Goal: Information Seeking & Learning: Learn about a topic

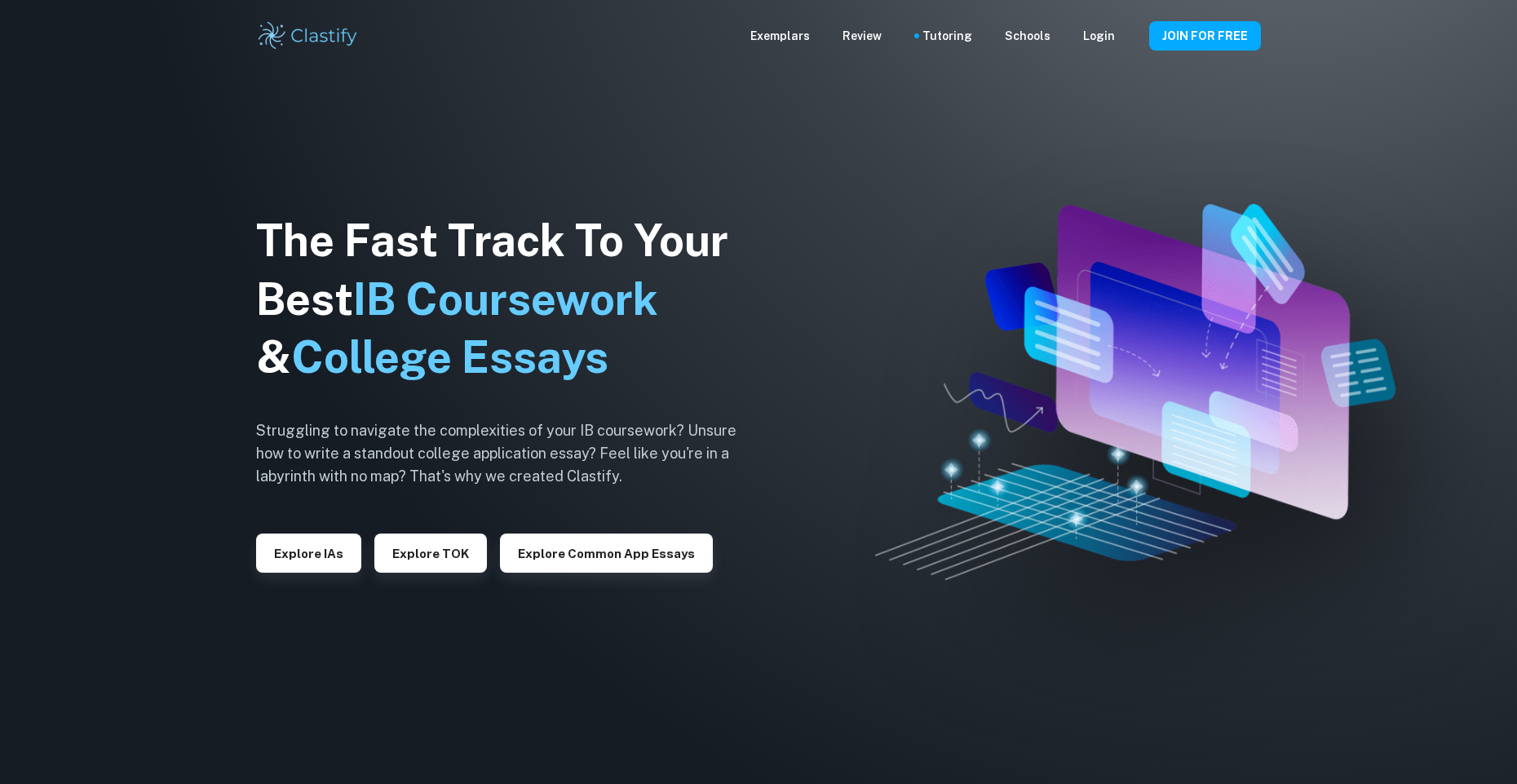
click at [315, 561] on button "Explore IAs" at bounding box center [308, 553] width 105 height 39
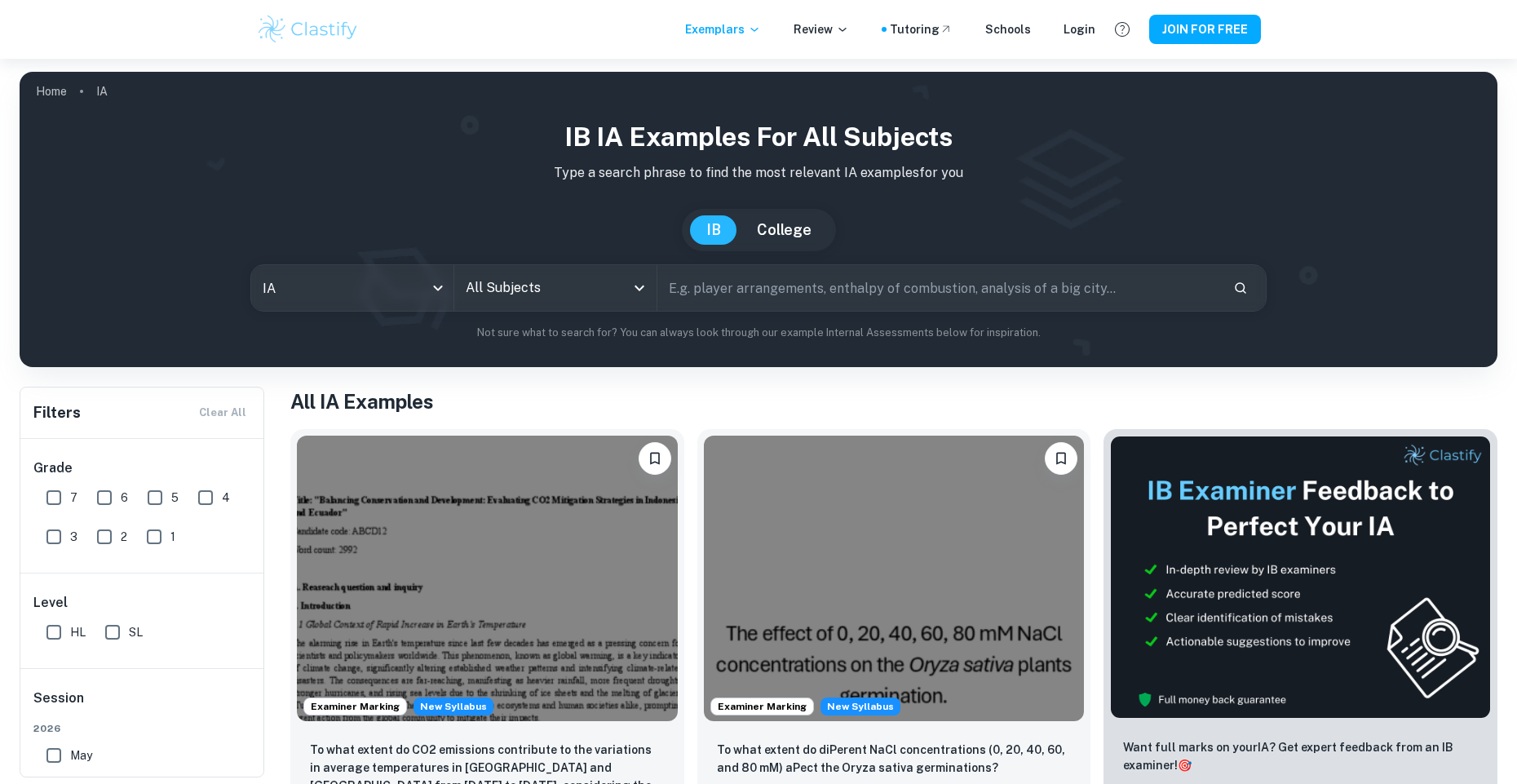
click at [554, 289] on input "All Subjects" at bounding box center [543, 287] width 163 height 31
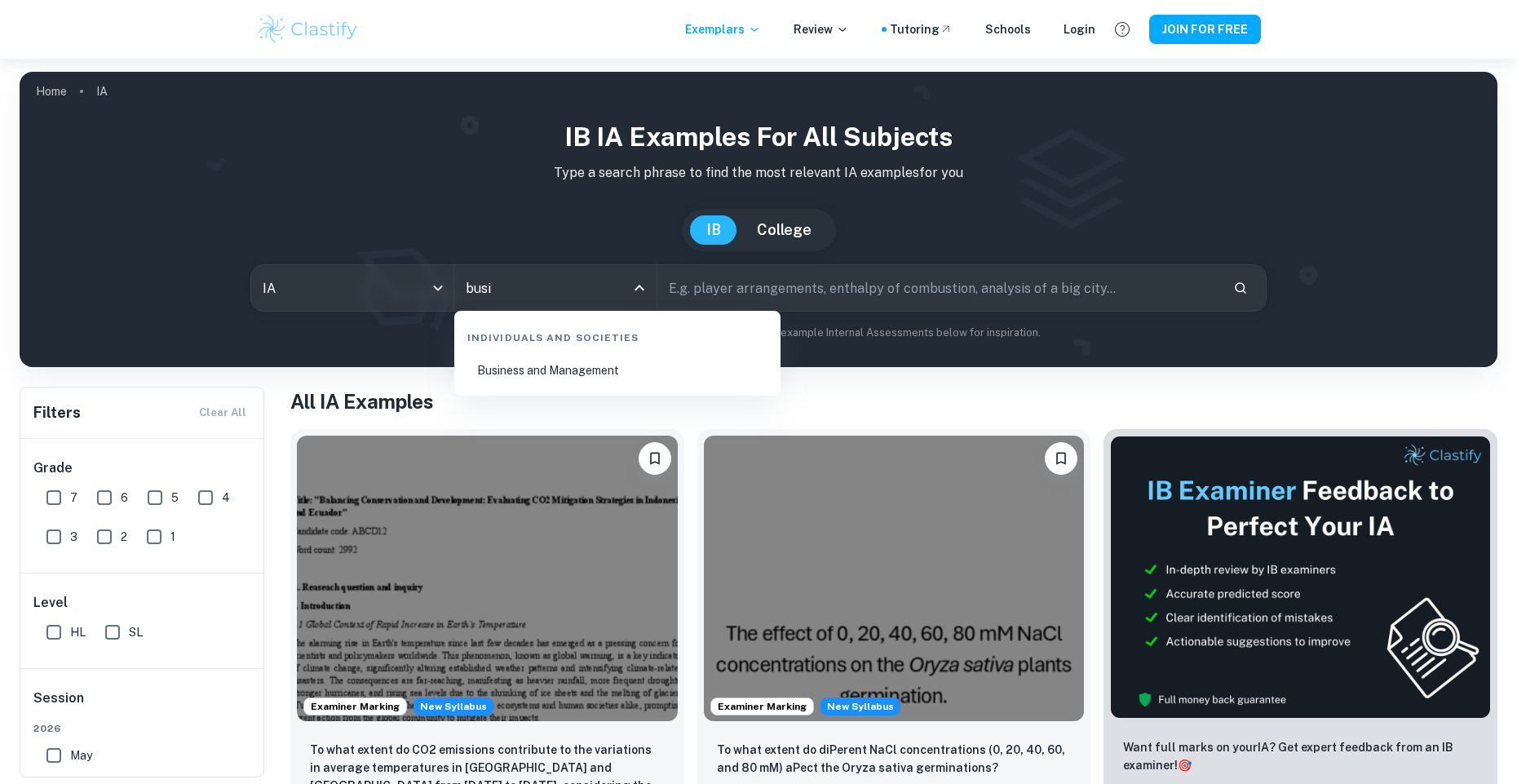
click at [539, 366] on li "Business and Management" at bounding box center [618, 370] width 314 height 38
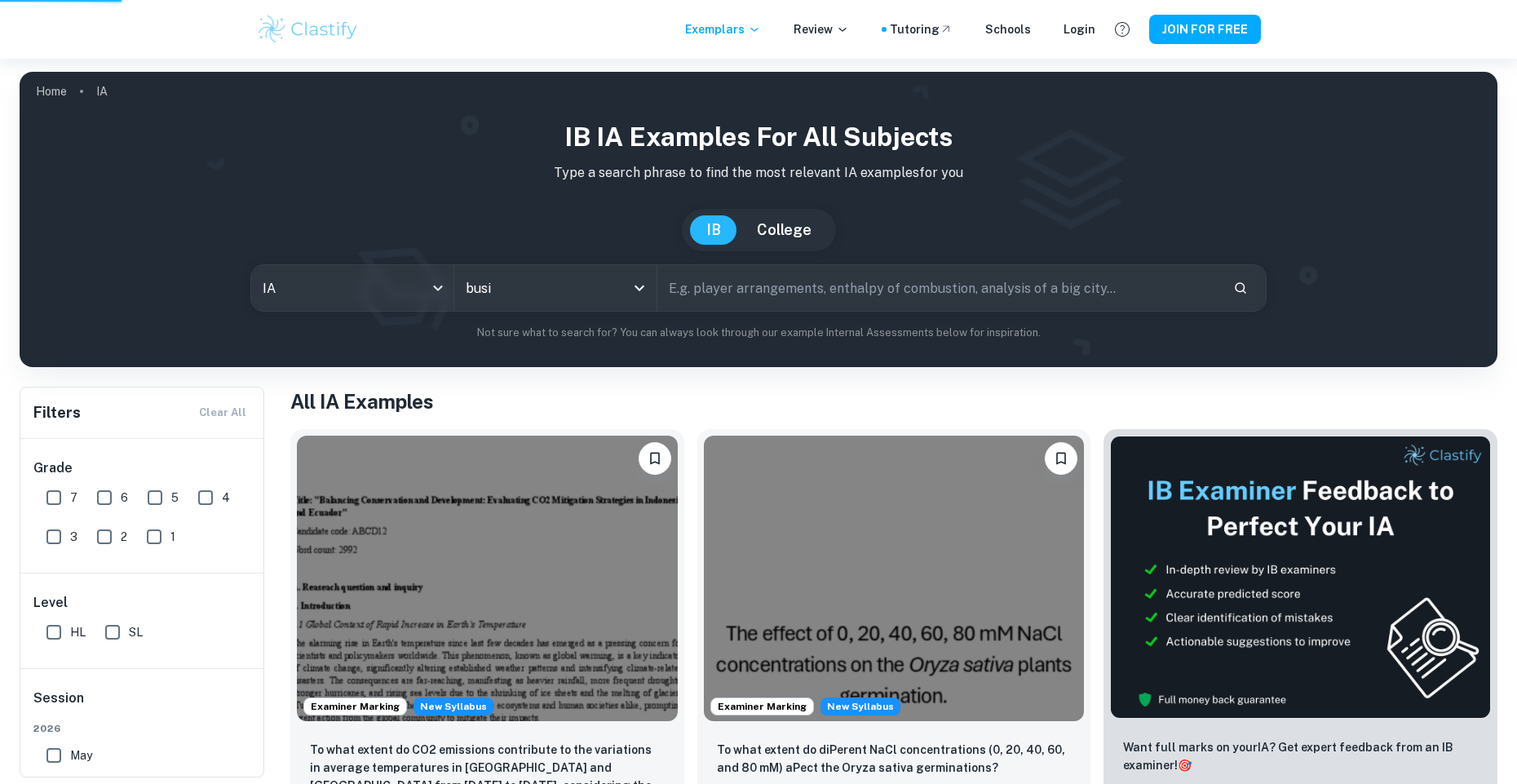
type input "Business and Management"
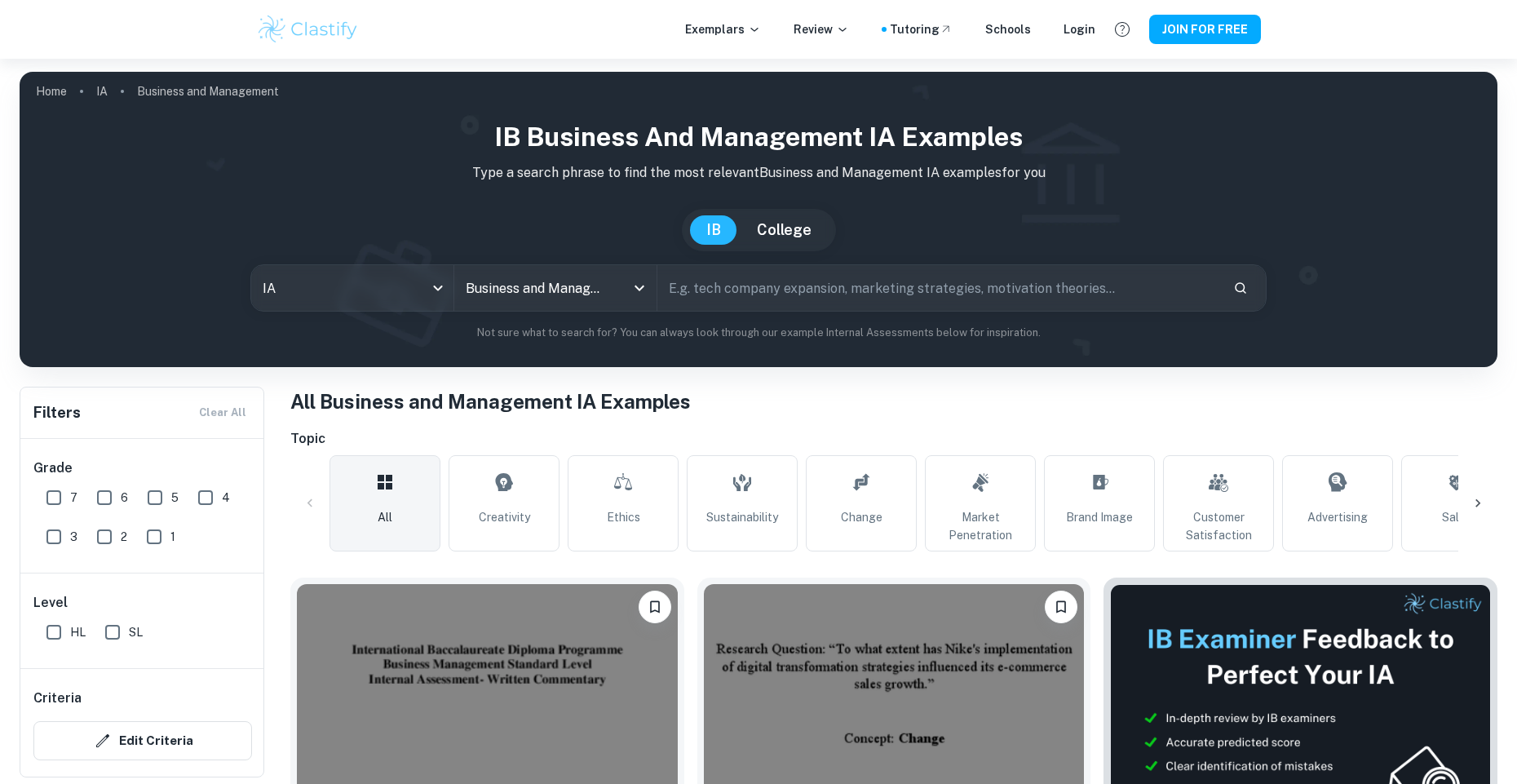
click at [714, 296] on input "text" at bounding box center [939, 288] width 563 height 45
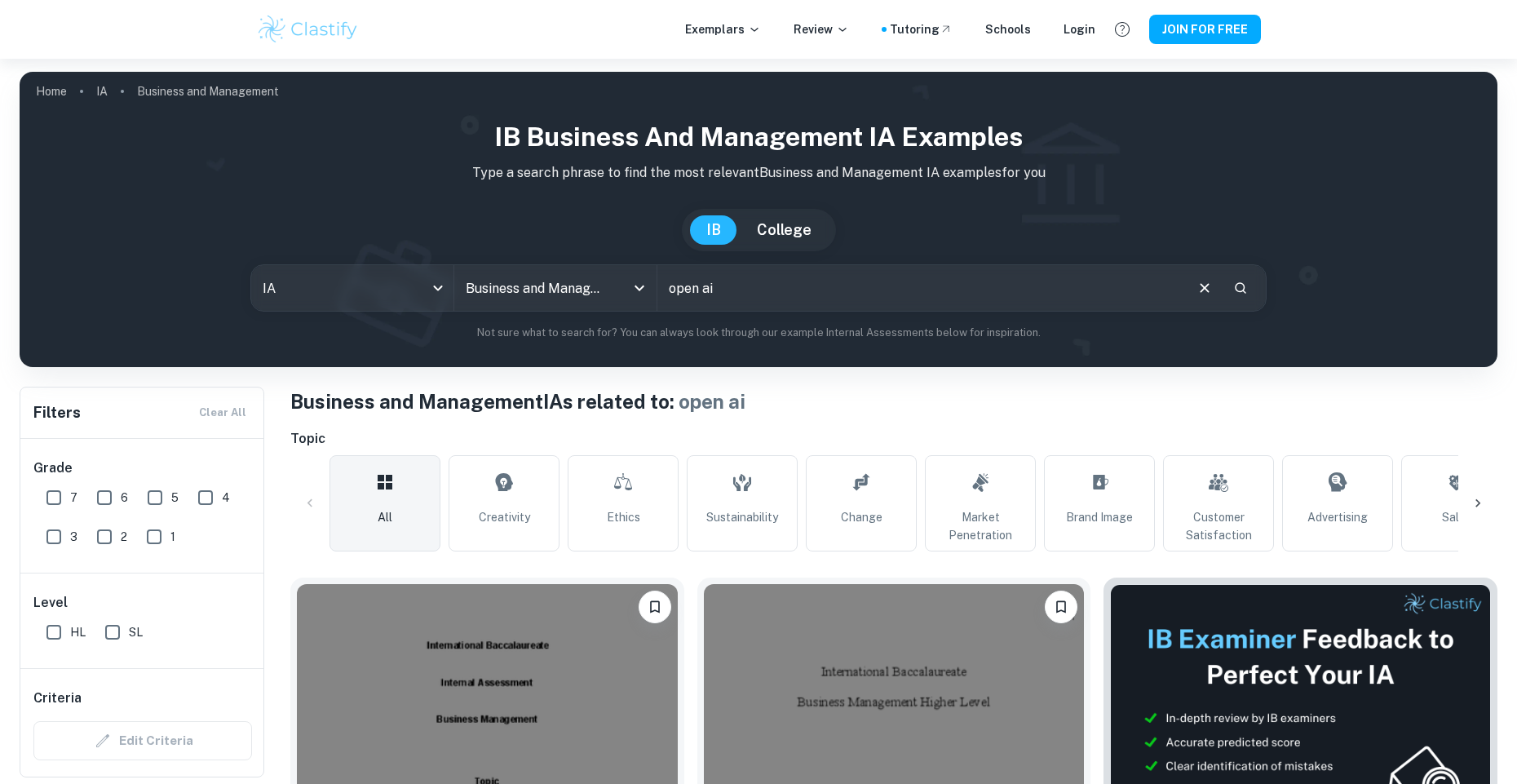
click at [787, 280] on input "open ai" at bounding box center [920, 288] width 525 height 45
type input "o"
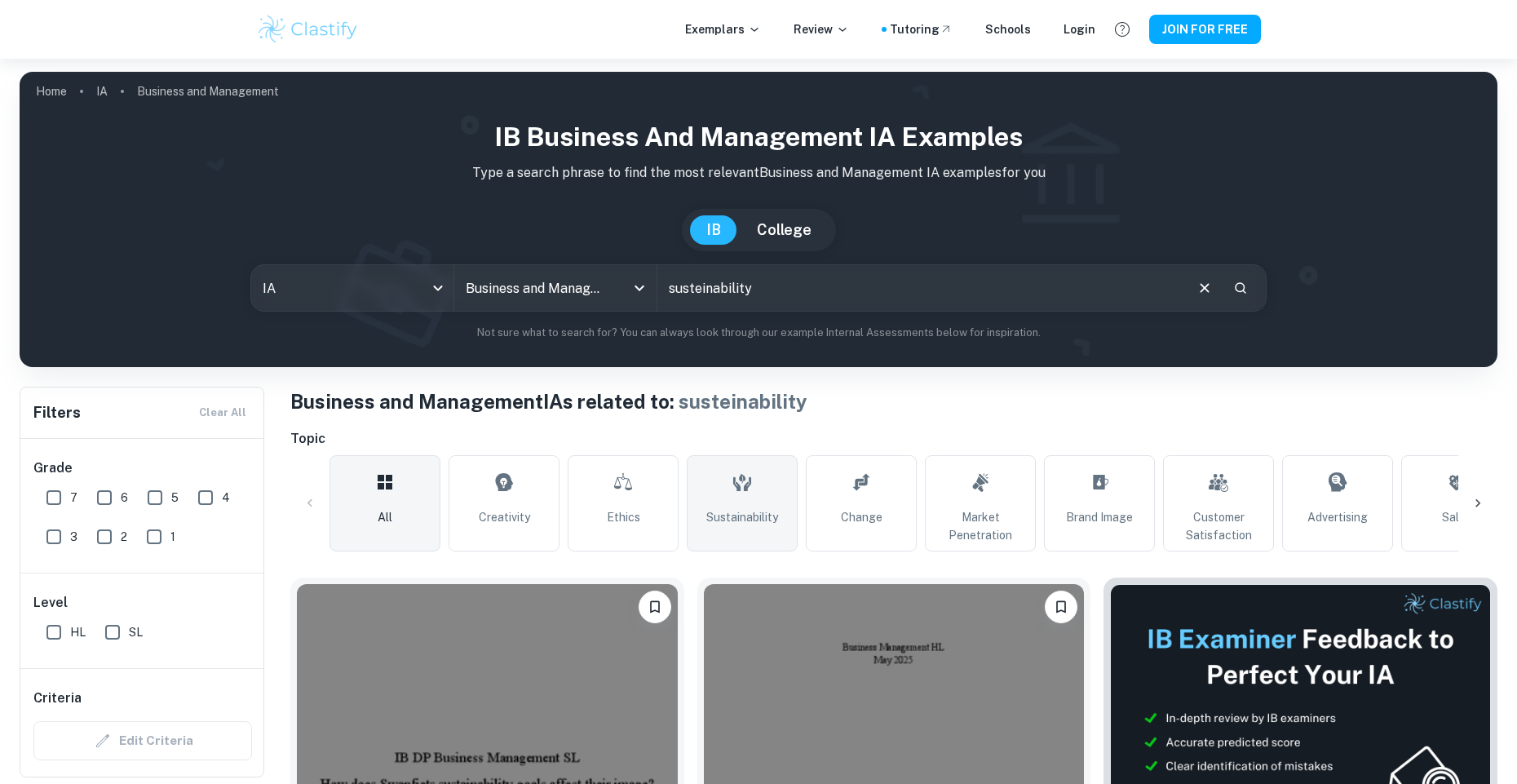
click at [770, 487] on link "Sustainability" at bounding box center [741, 503] width 111 height 96
type input "Sustainability"
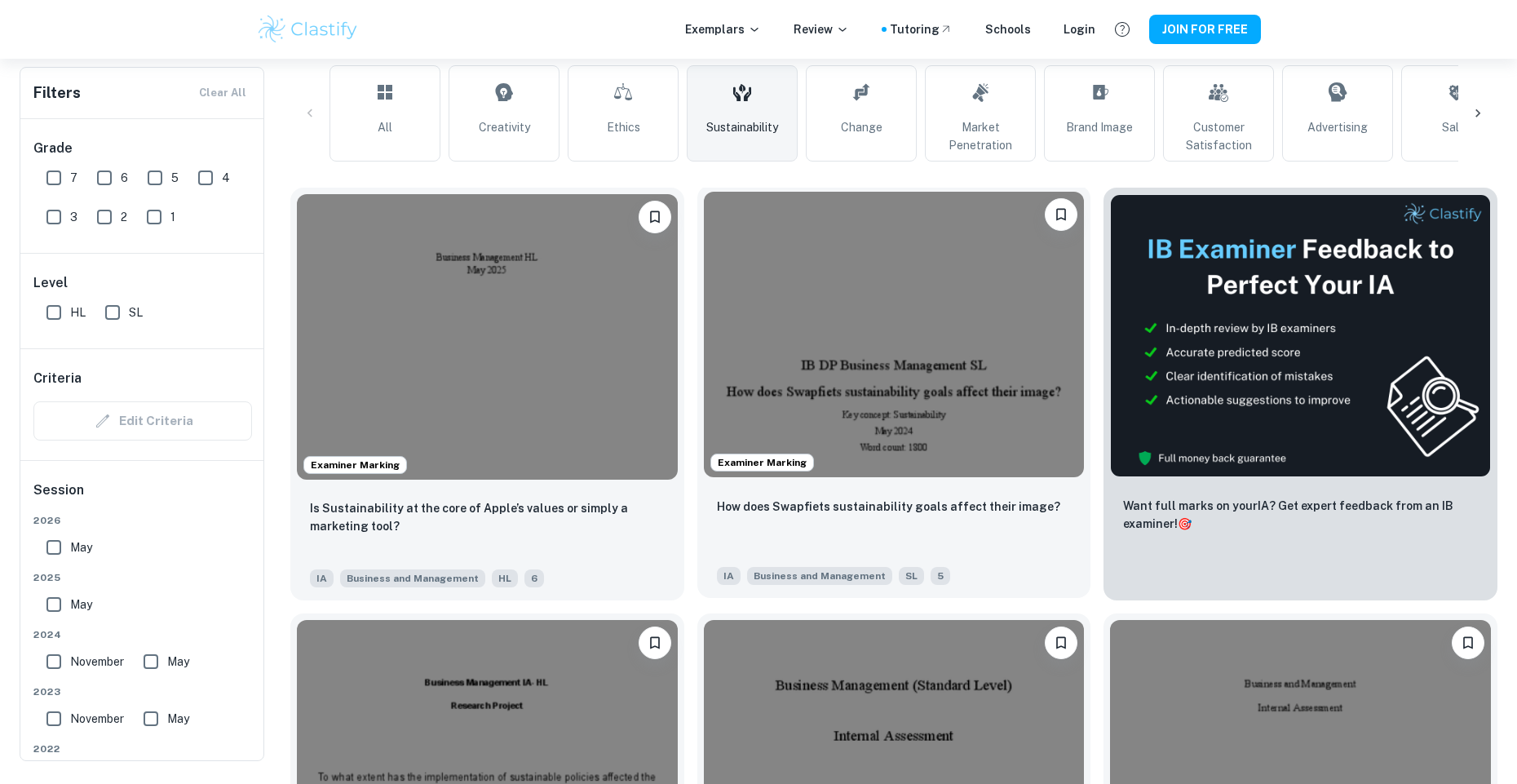
scroll to position [245, 0]
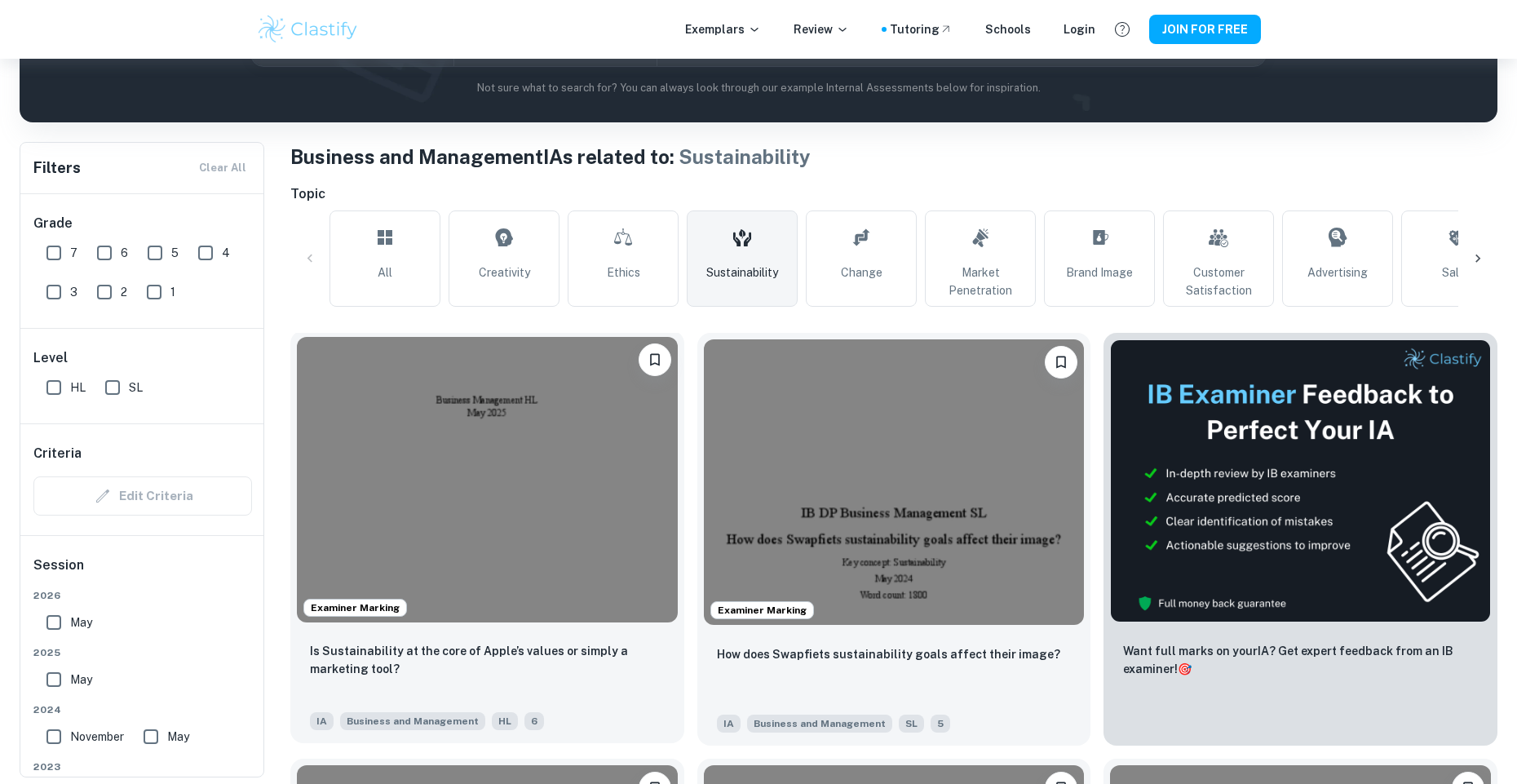
click at [543, 487] on img at bounding box center [486, 480] width 381 height 285
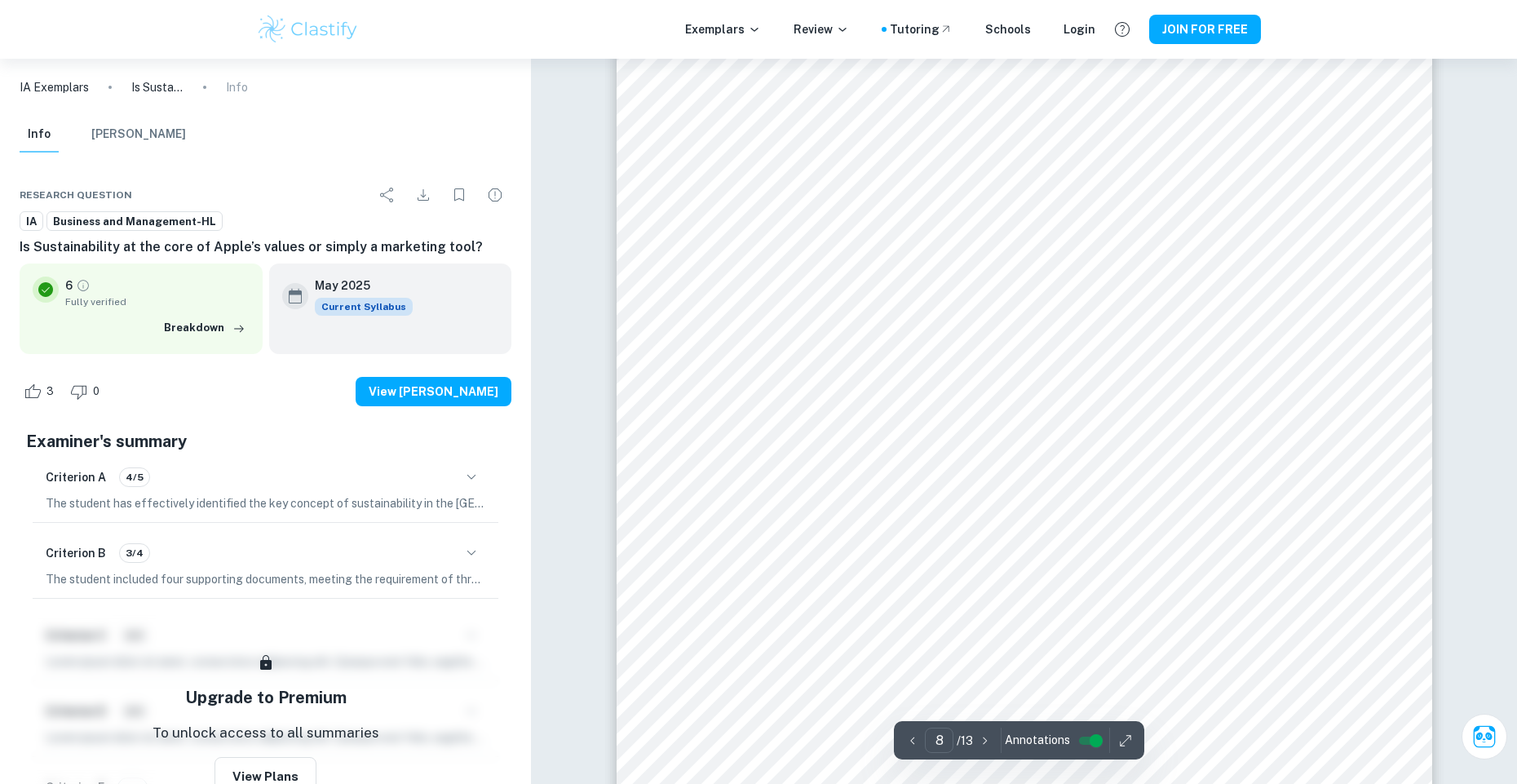
scroll to position [8811, 0]
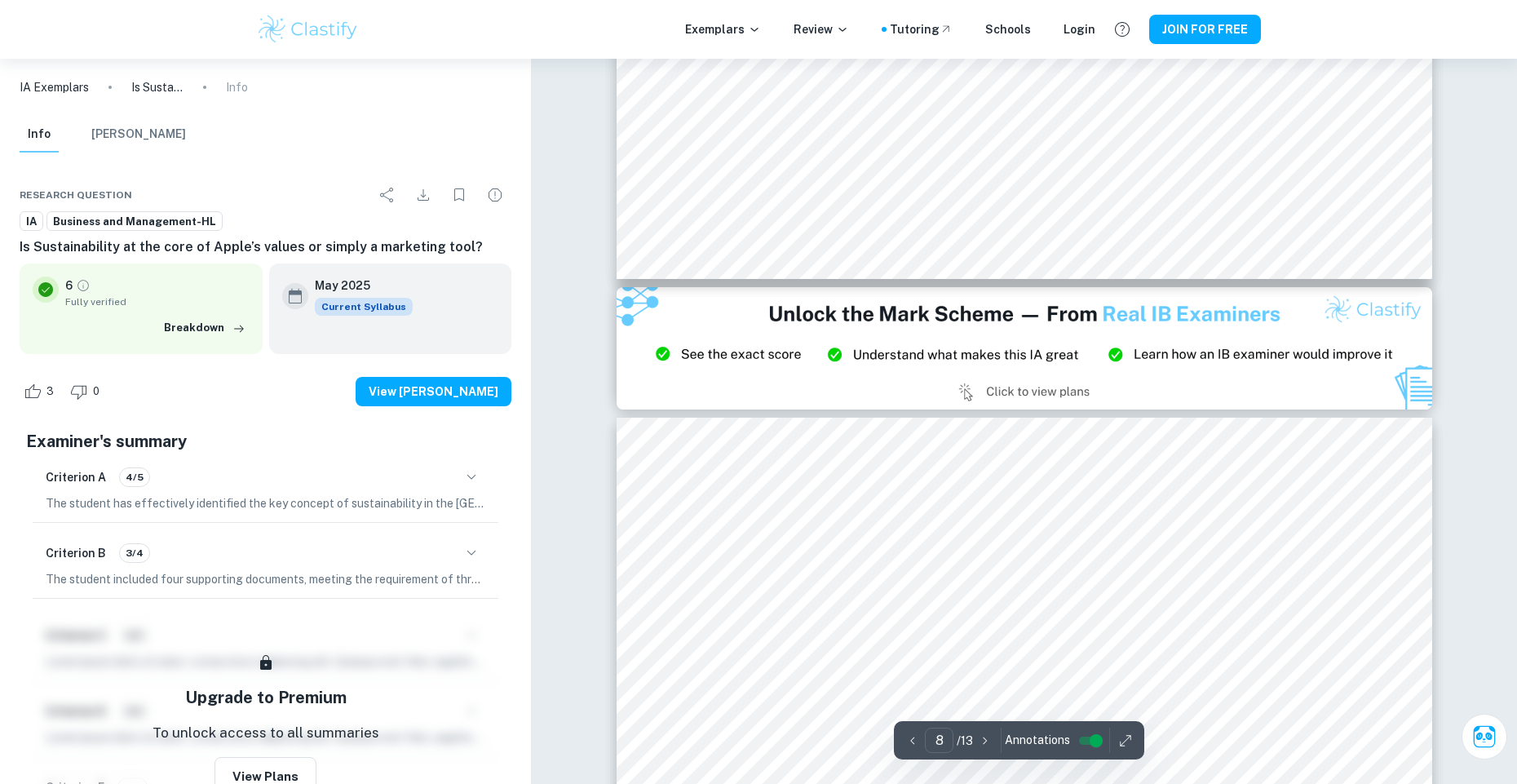
type input "9"
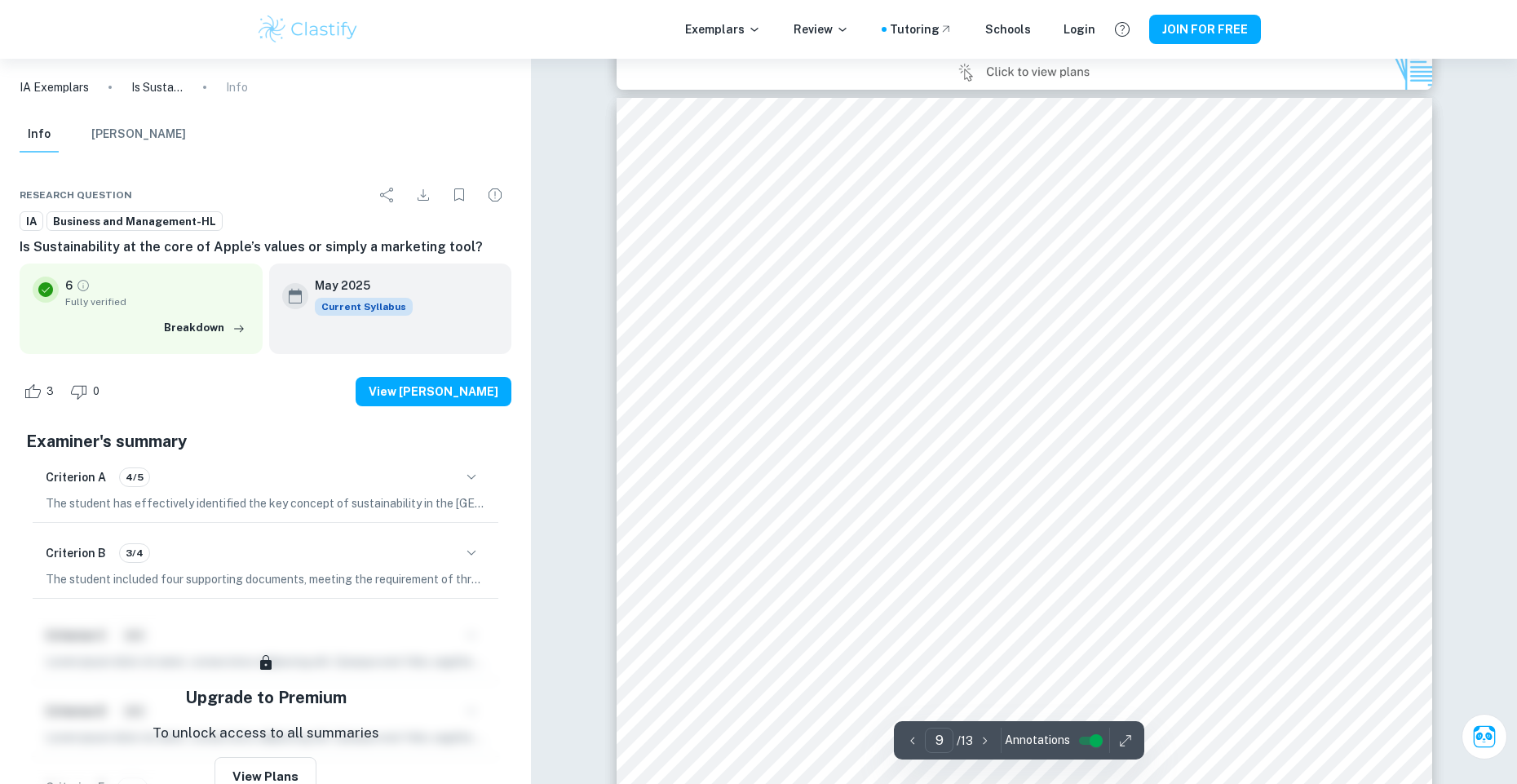
scroll to position [9790, 0]
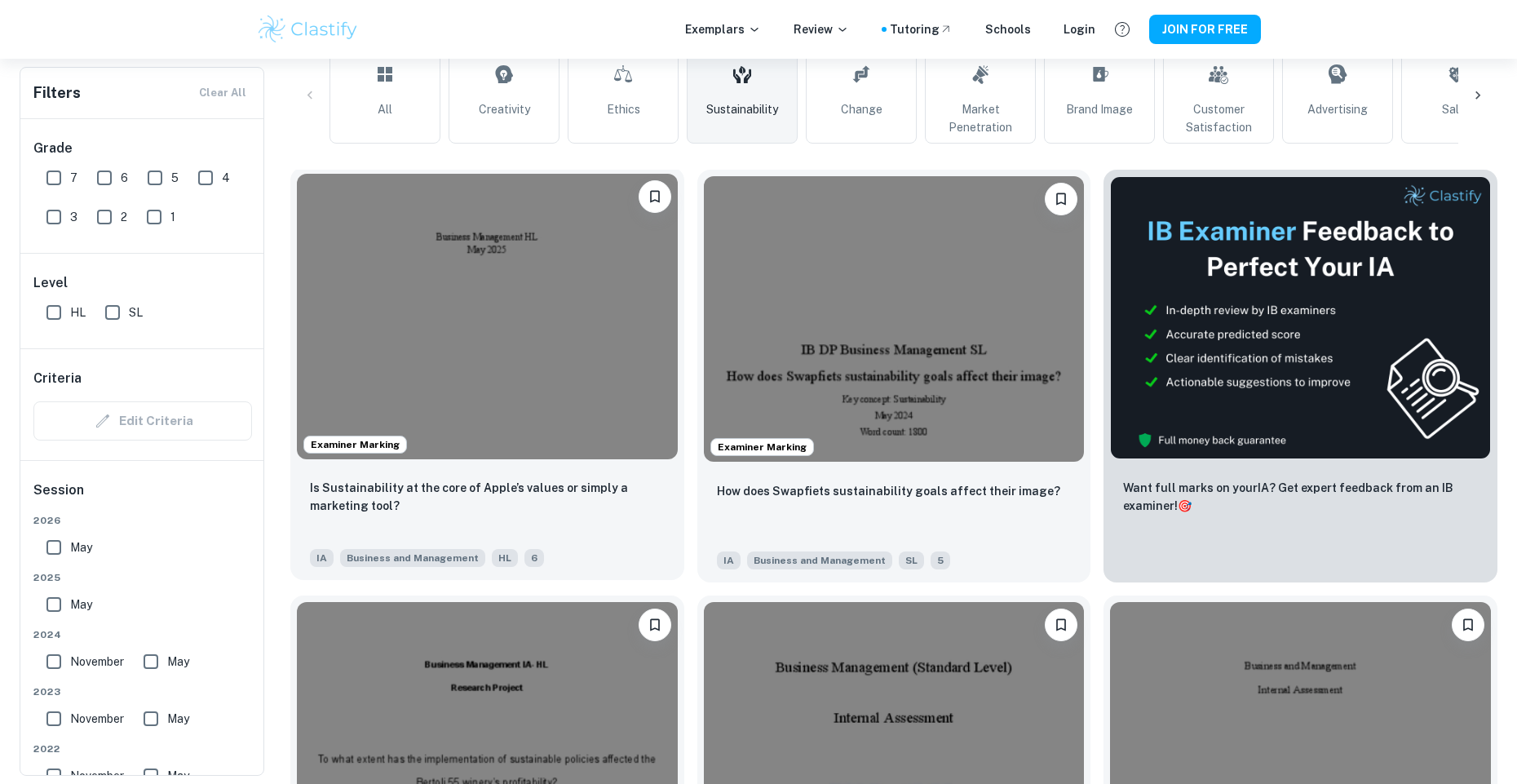
click at [590, 390] on img at bounding box center [486, 316] width 381 height 285
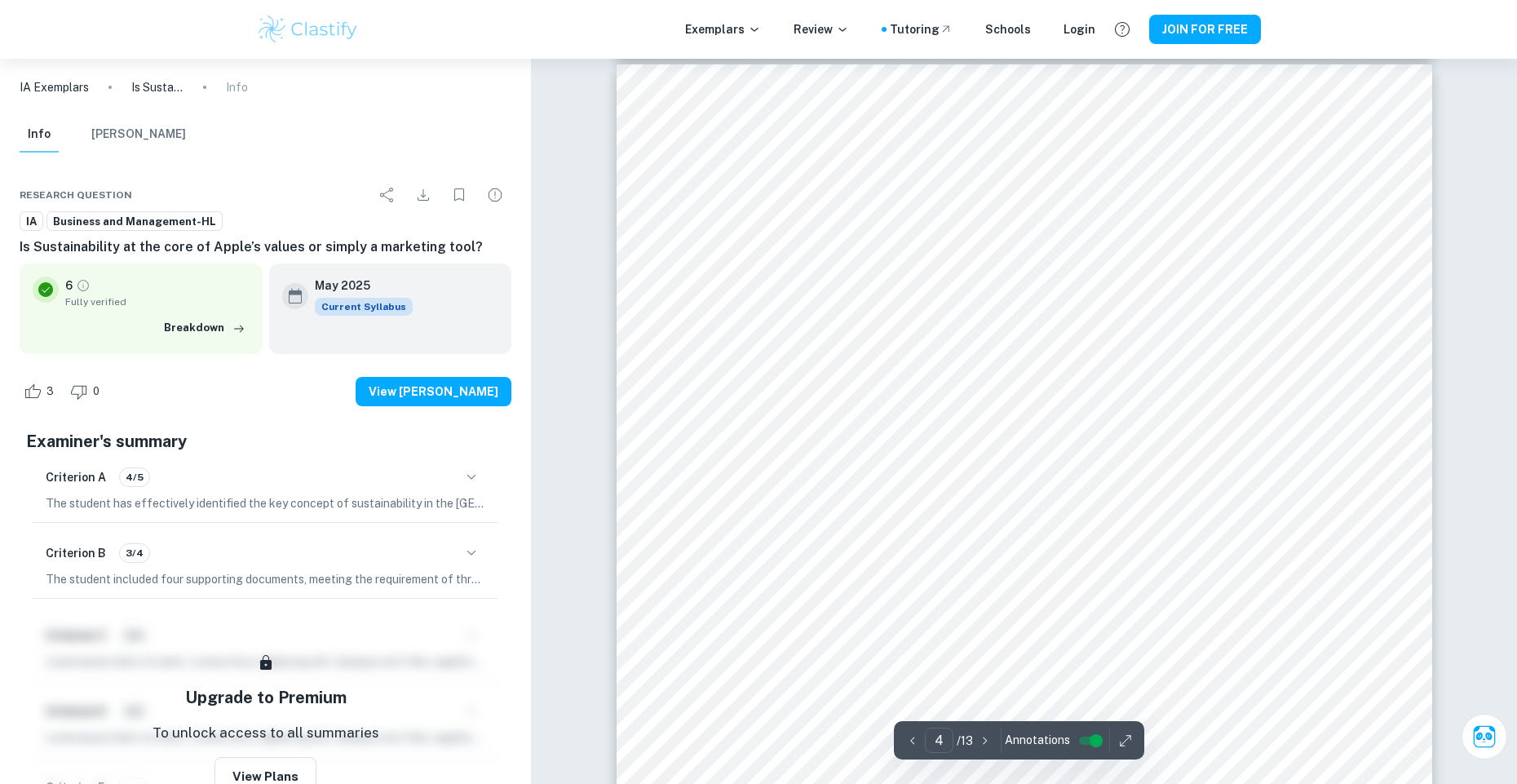
scroll to position [3753, 0]
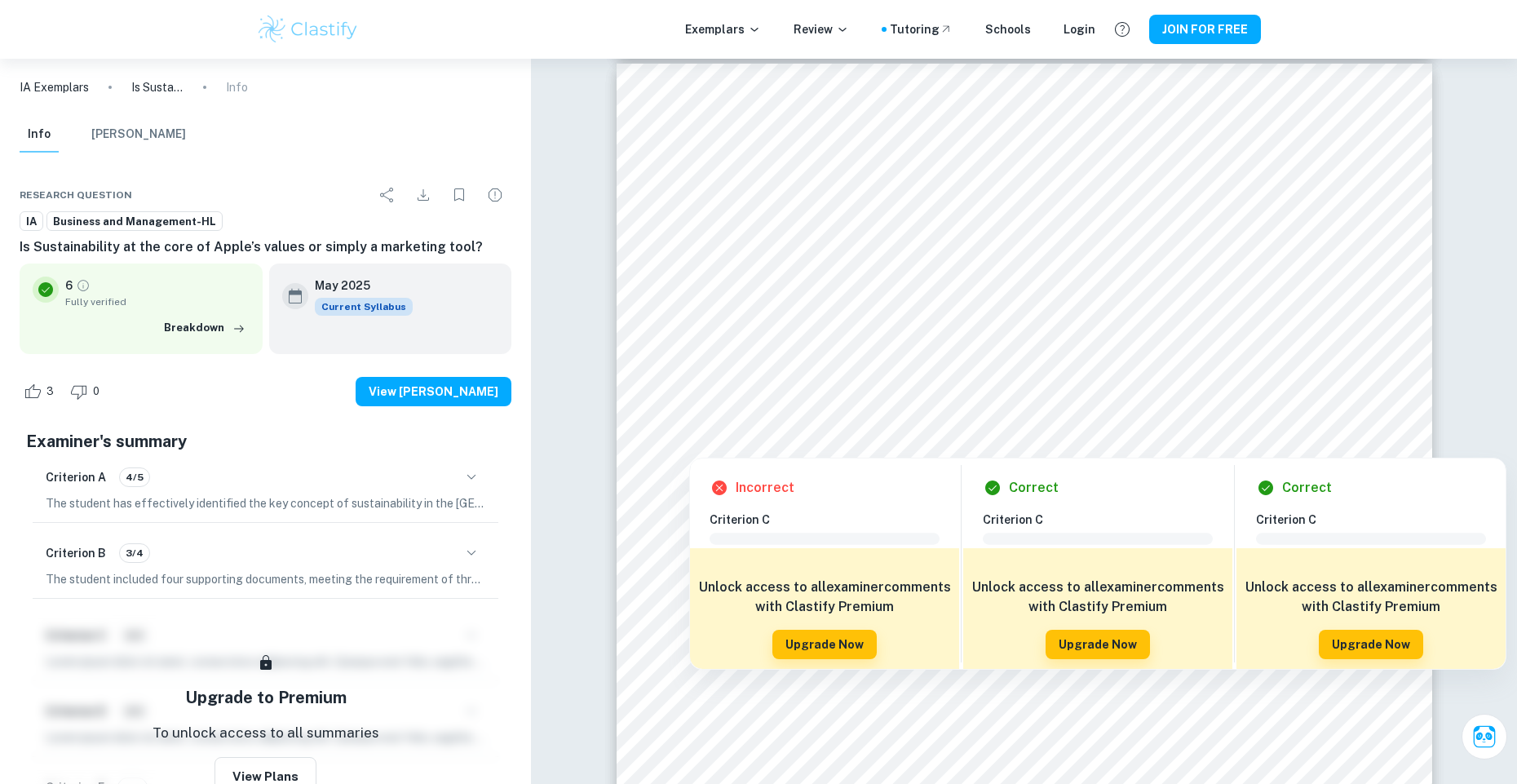
click at [857, 497] on div "Incorrect" at bounding box center [830, 487] width 243 height 20
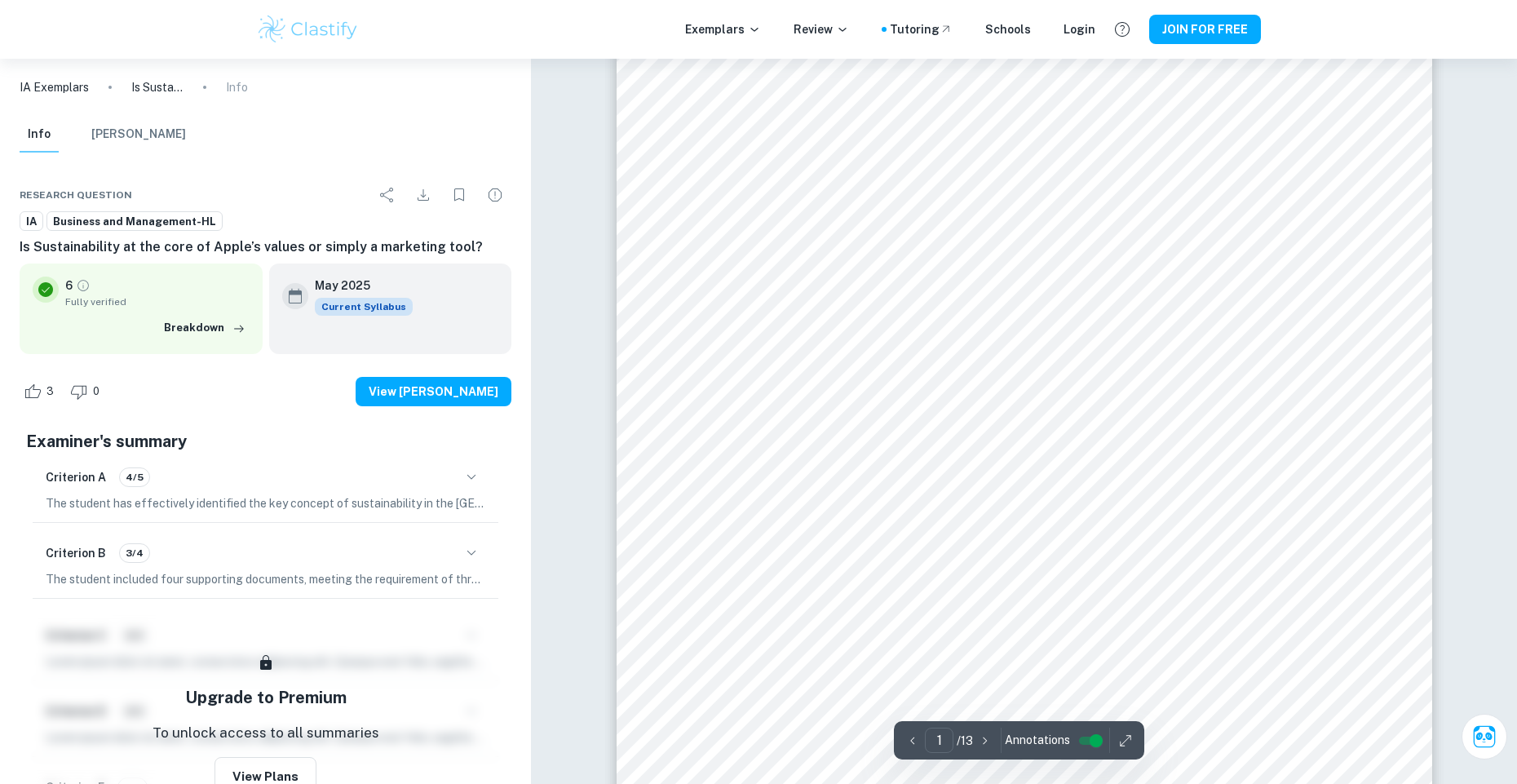
scroll to position [245, 0]
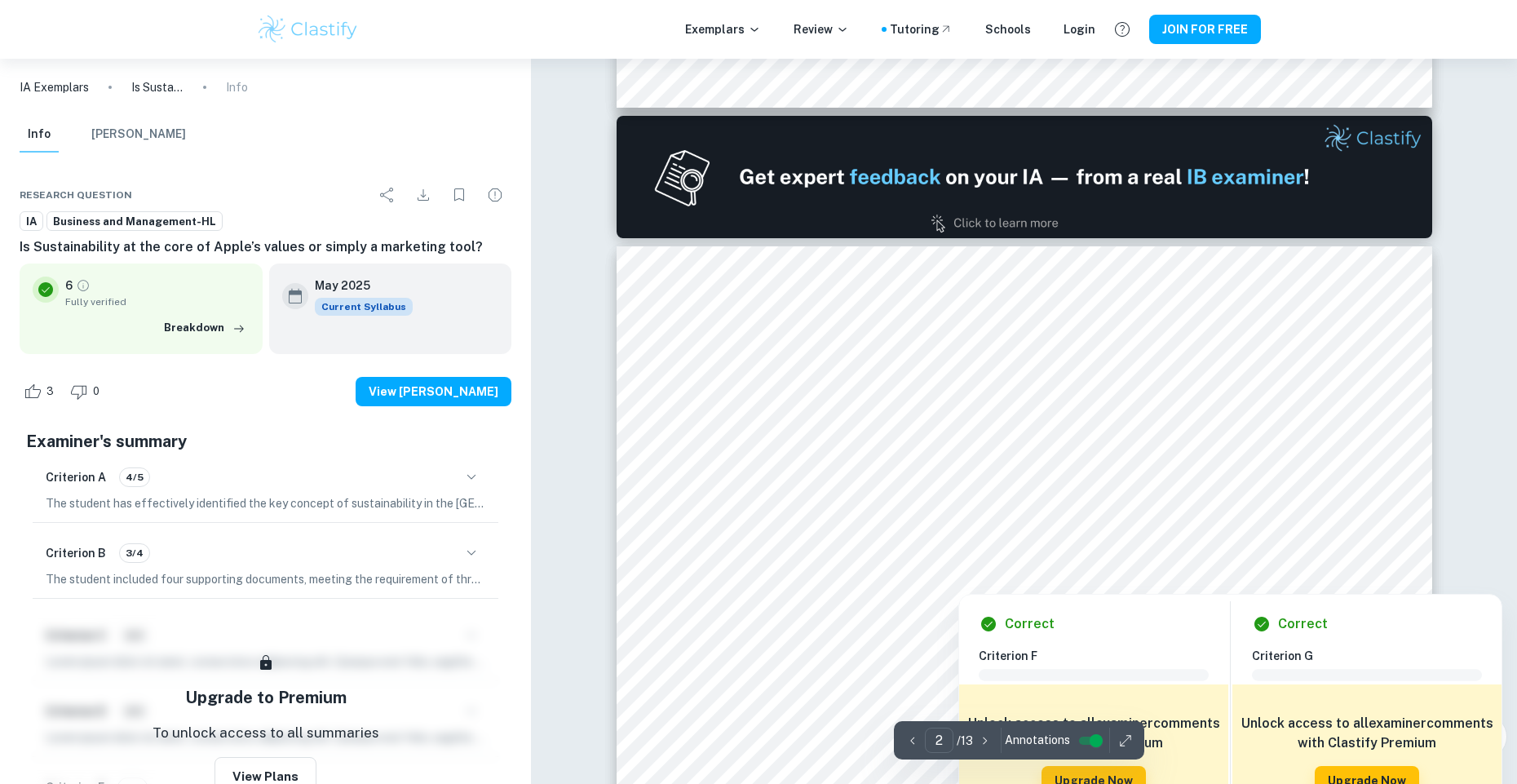
type input "1"
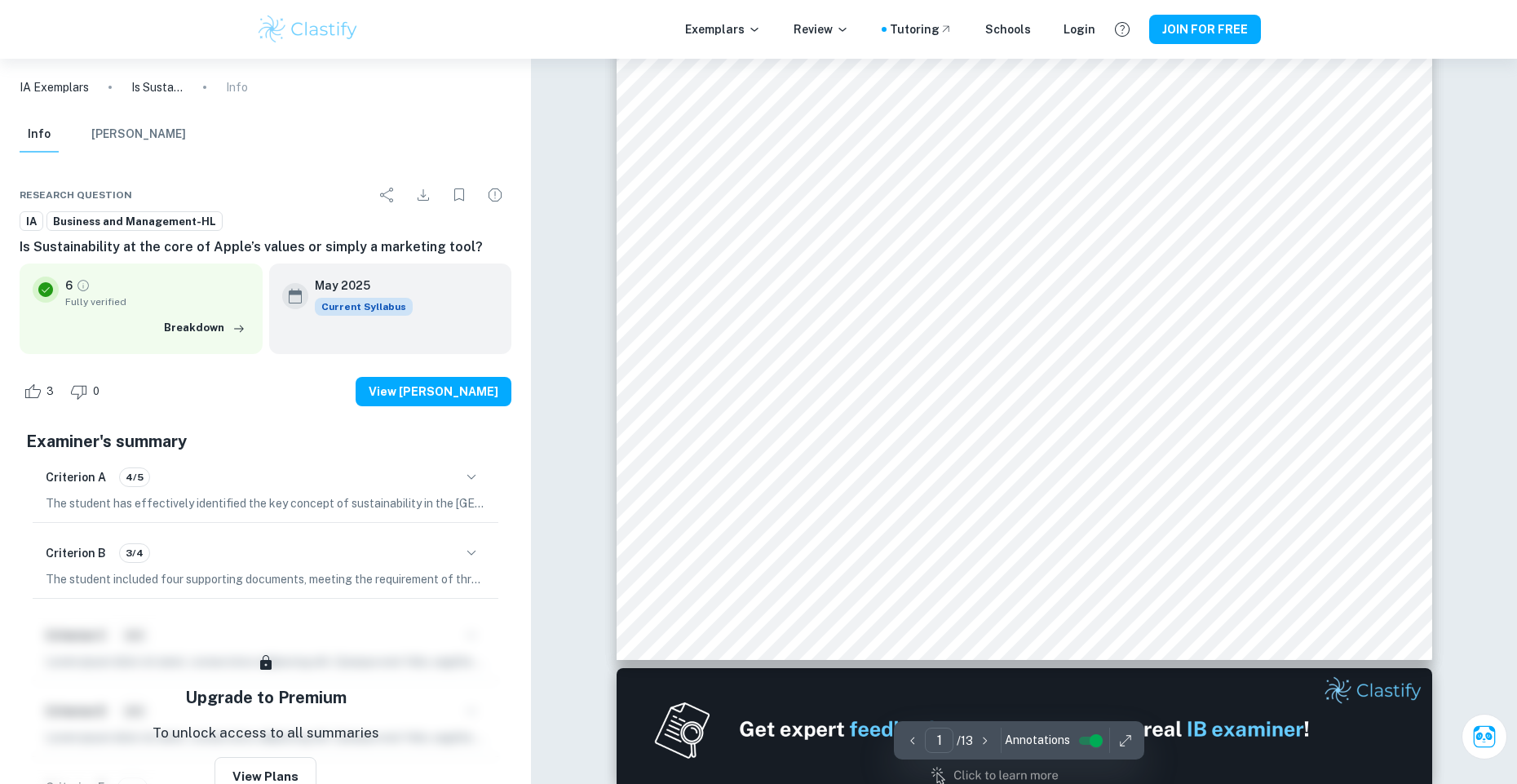
scroll to position [571, 0]
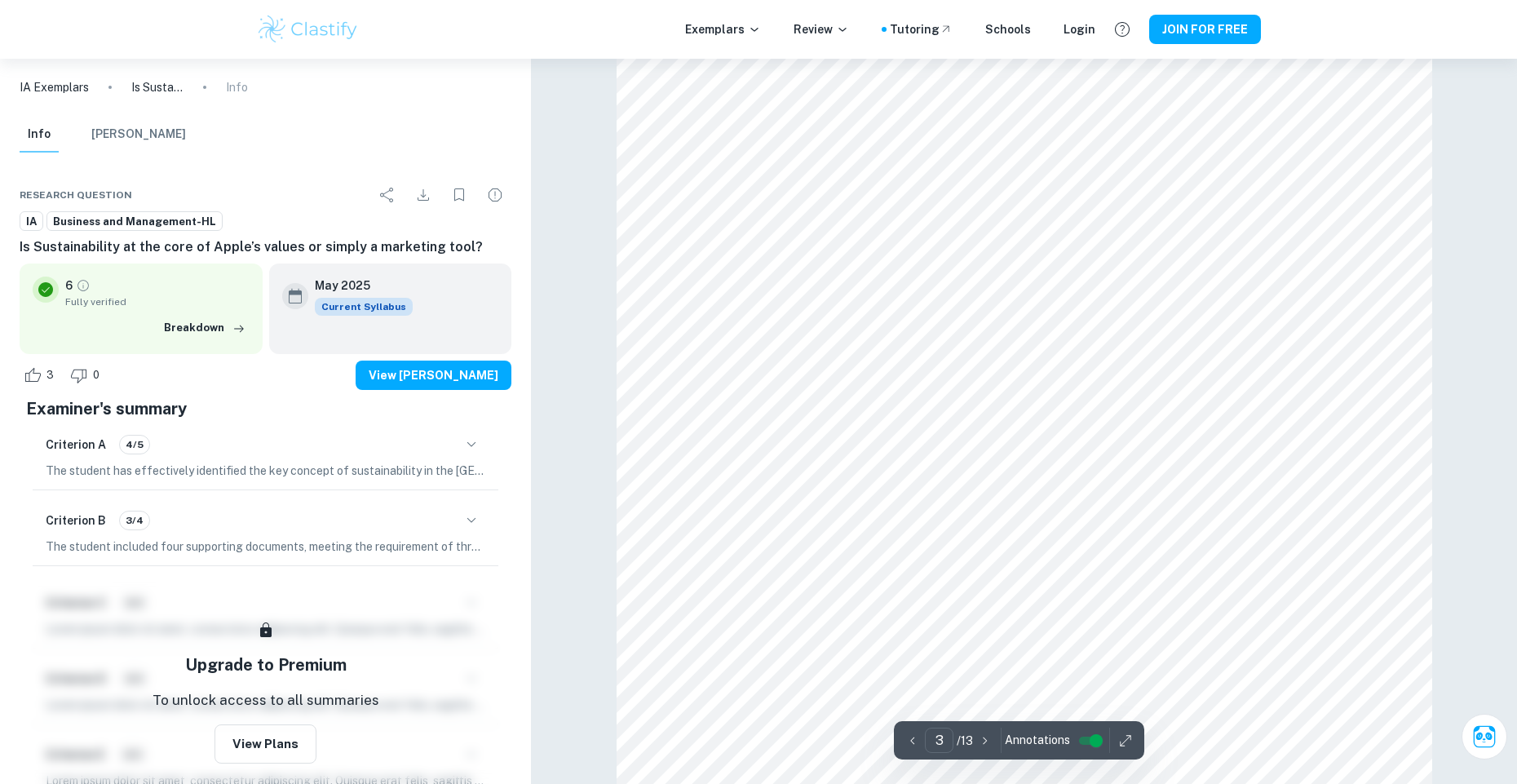
scroll to position [2692, 0]
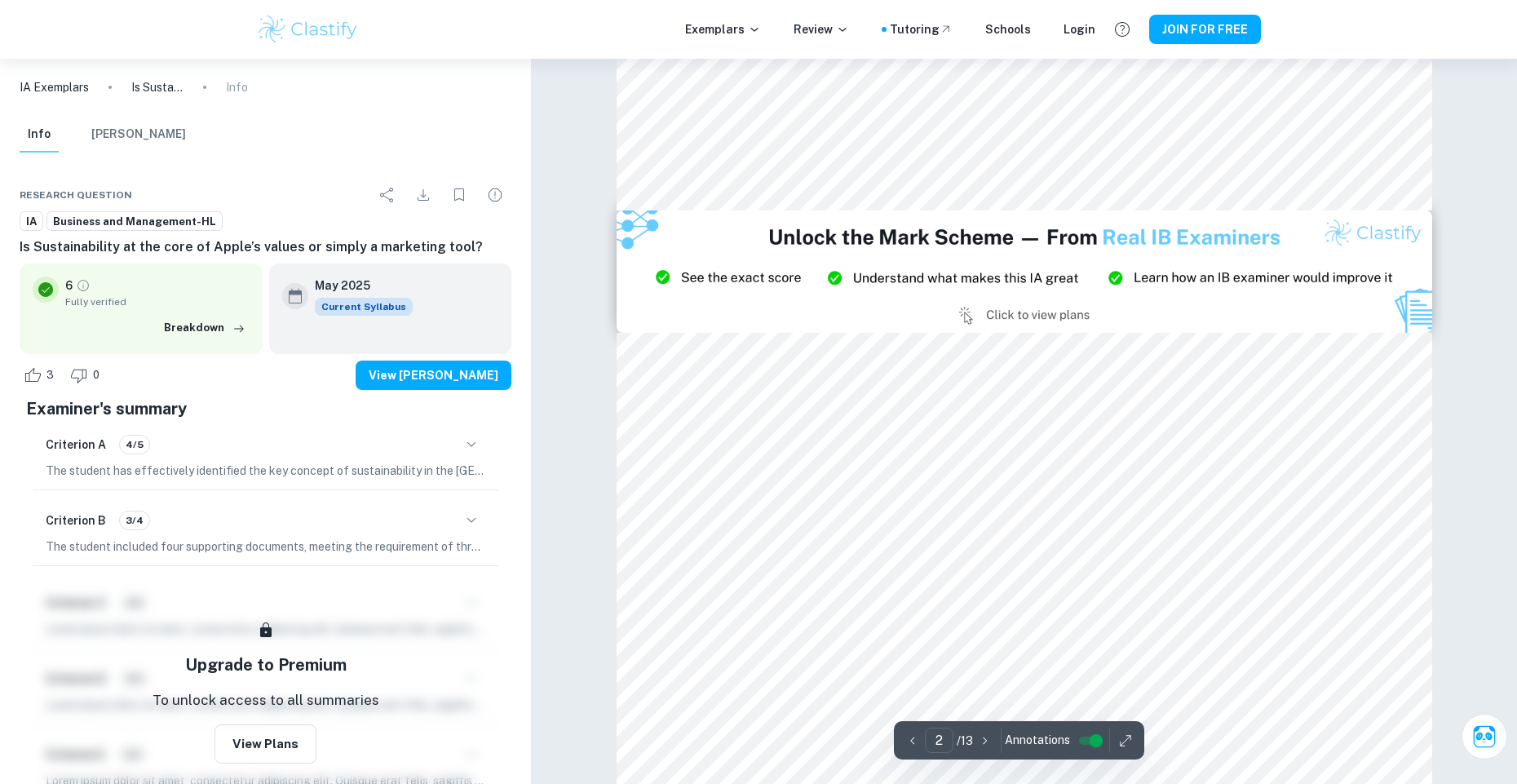
type input "3"
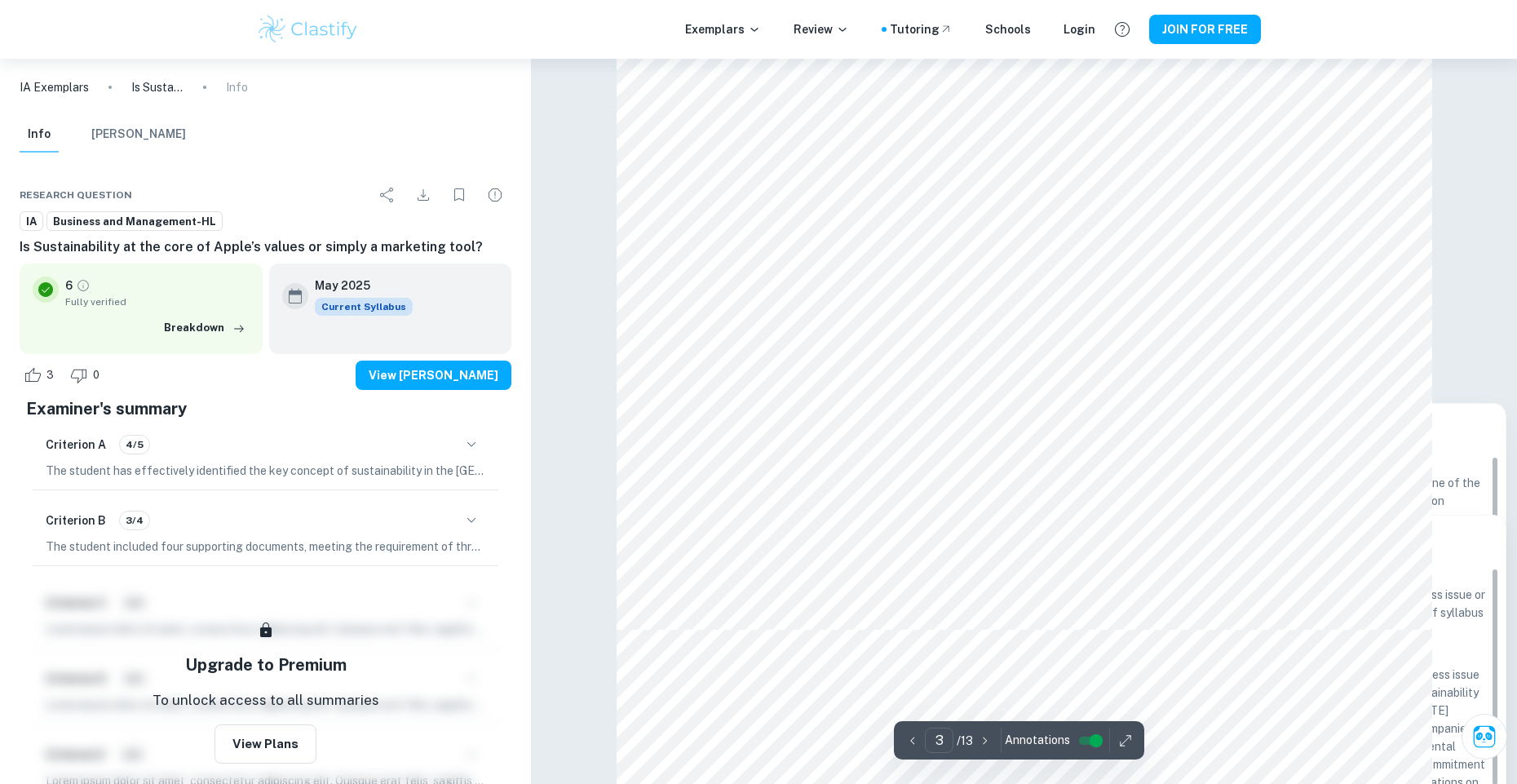
scroll to position [3181, 0]
